Goal: Find specific page/section: Find specific page/section

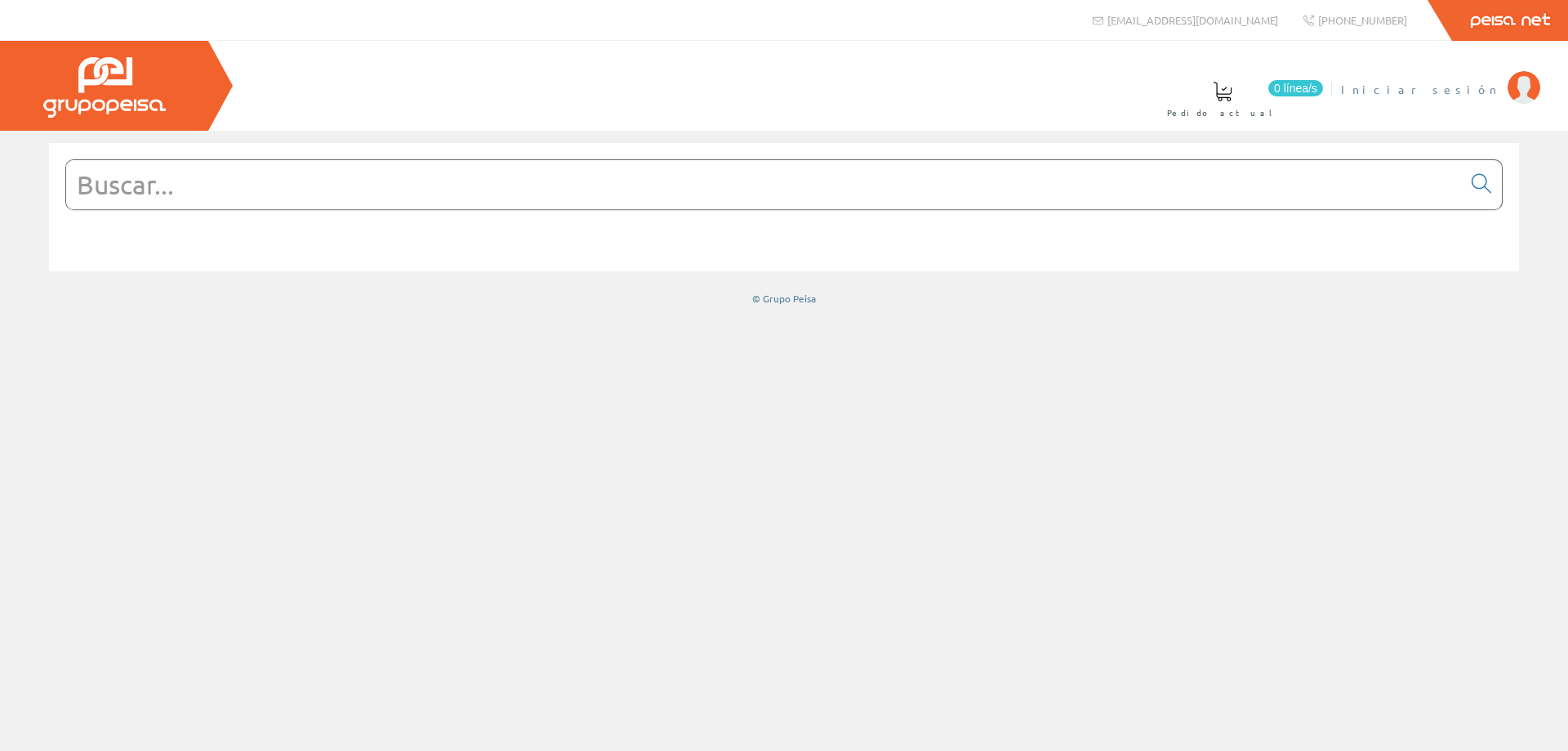
drag, startPoint x: 0, startPoint y: 0, endPoint x: 1455, endPoint y: 78, distance: 1457.6
click at [1455, 78] on link "Iniciar sesión" at bounding box center [1440, 76] width 199 height 16
click at [1387, 95] on span "ELECTRICIDAD NOVO S.L." at bounding box center [1373, 89] width 254 height 16
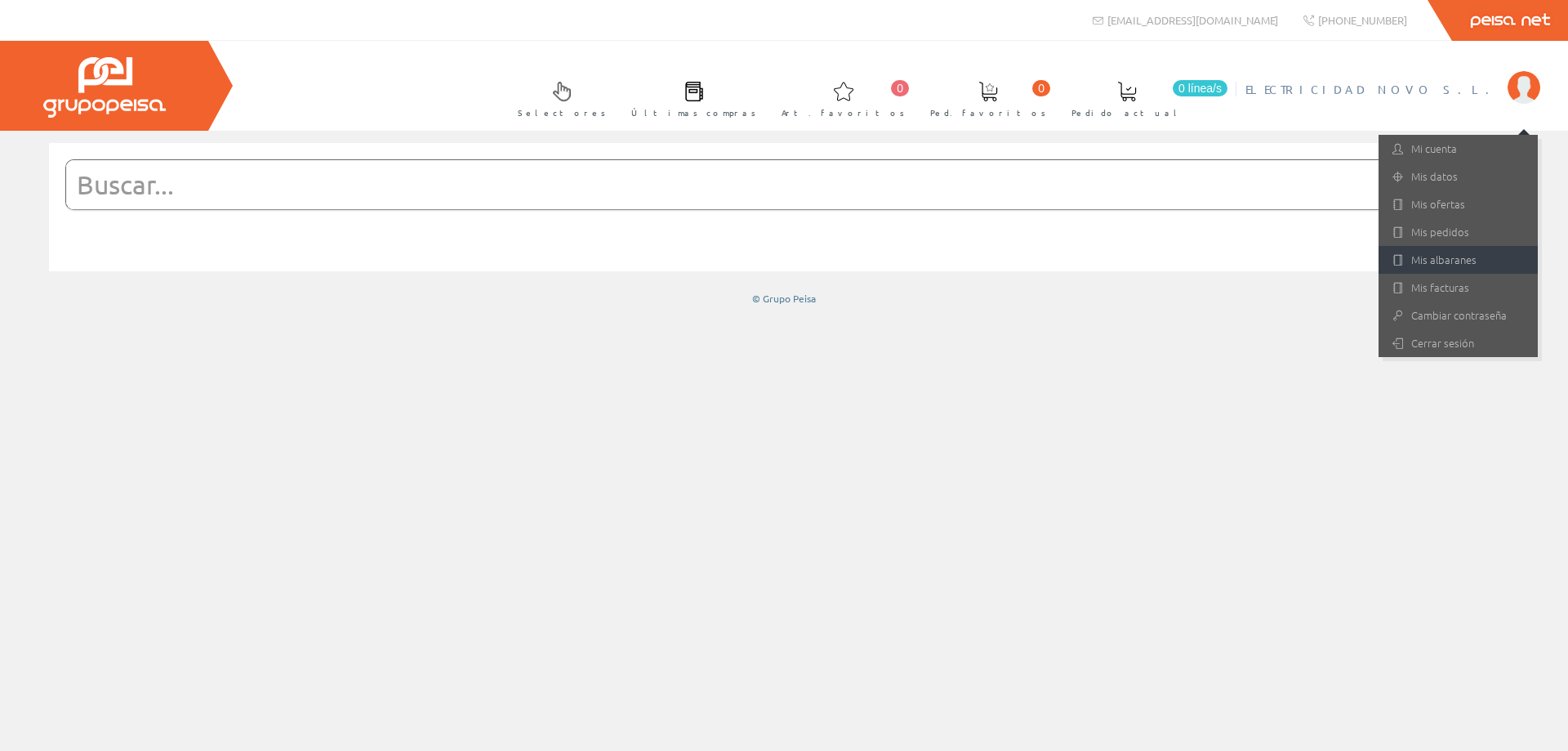
click at [1472, 270] on link "Mis albaranes" at bounding box center [1458, 260] width 159 height 28
